Goal: Task Accomplishment & Management: Manage account settings

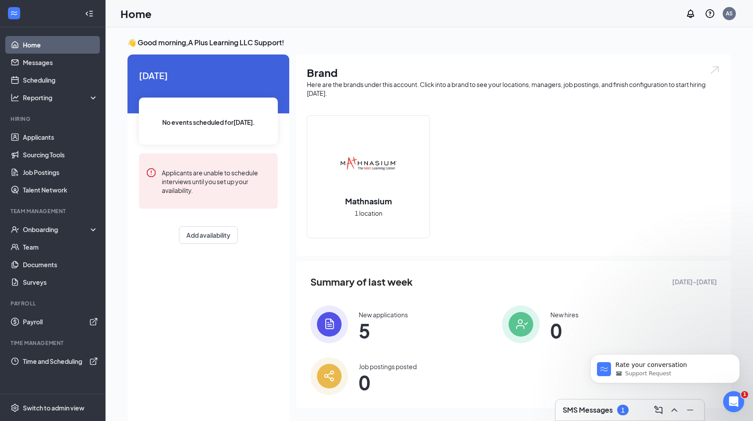
scroll to position [18, 0]
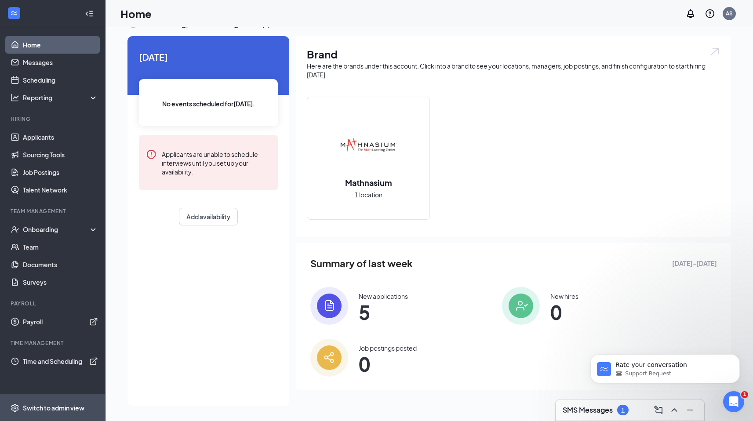
click at [55, 409] on div "Switch to admin view" at bounding box center [54, 408] width 62 height 9
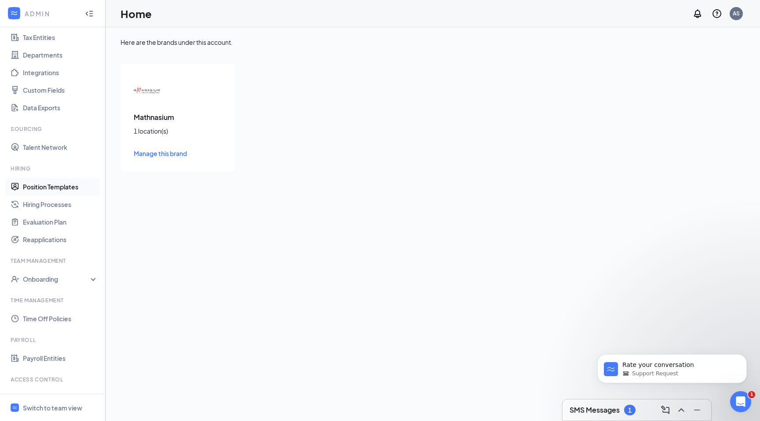
scroll to position [98, 0]
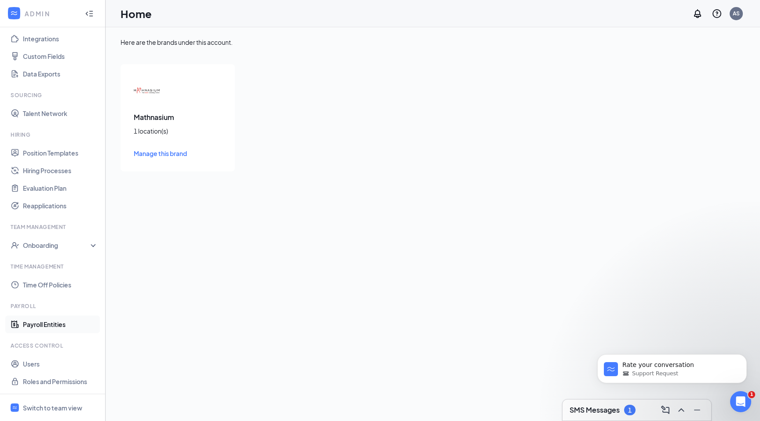
click at [45, 330] on link "Payroll Entities" at bounding box center [60, 325] width 75 height 18
